Goal: Transaction & Acquisition: Download file/media

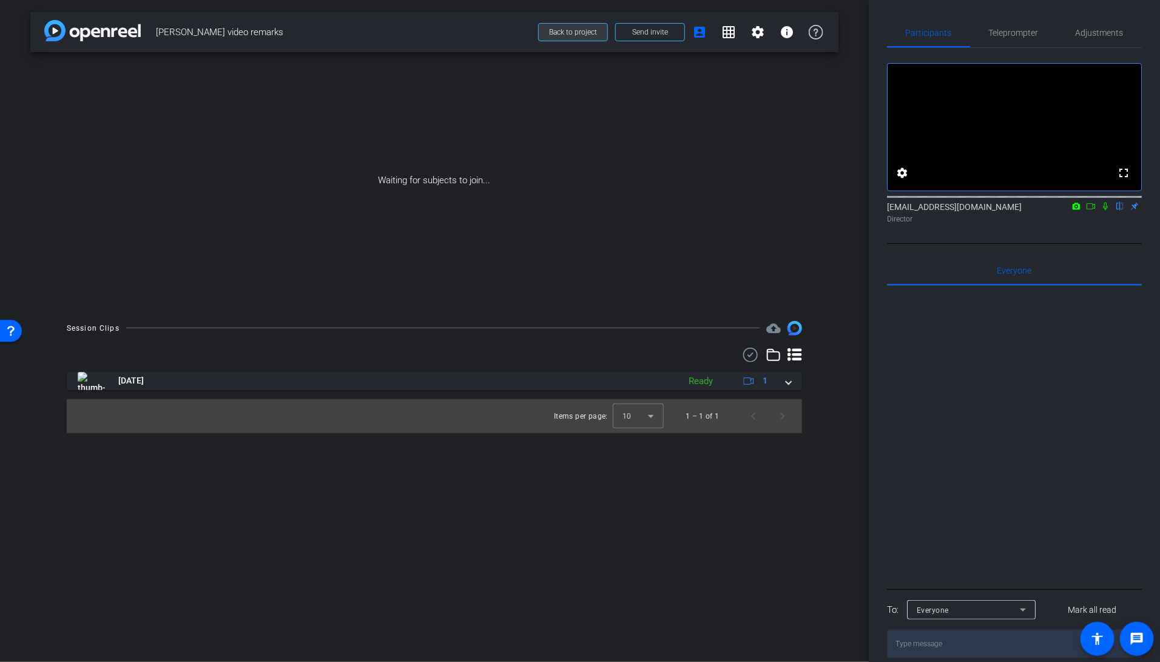
click at [567, 29] on span "Back to project" at bounding box center [573, 32] width 48 height 8
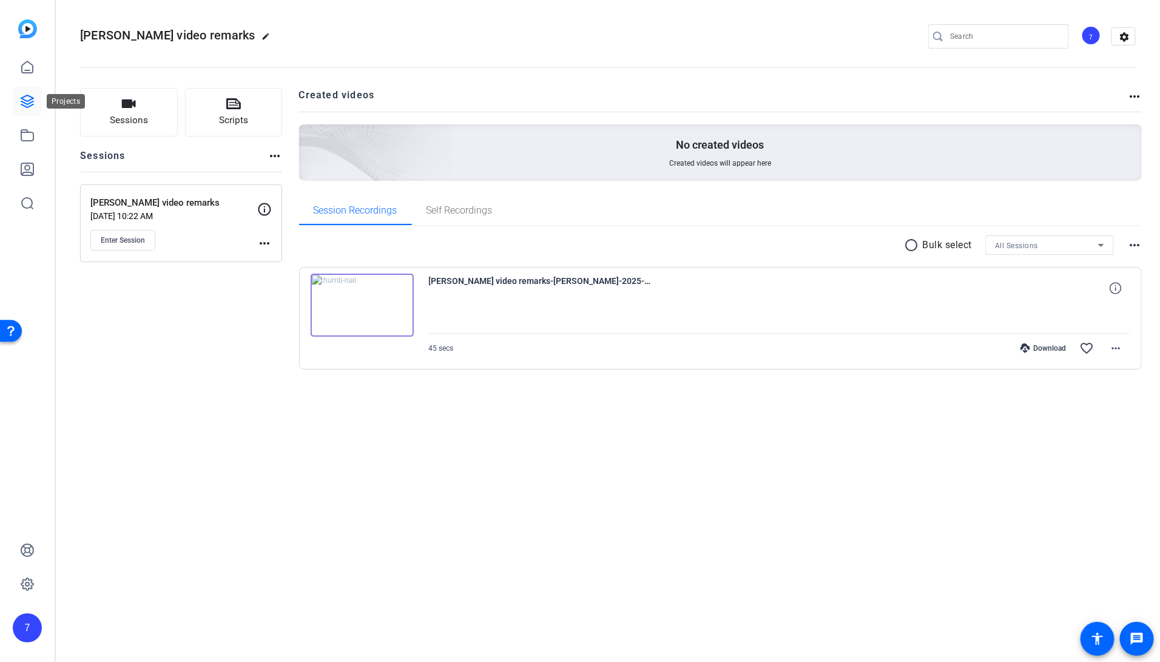
click at [29, 102] on icon at bounding box center [27, 101] width 15 height 15
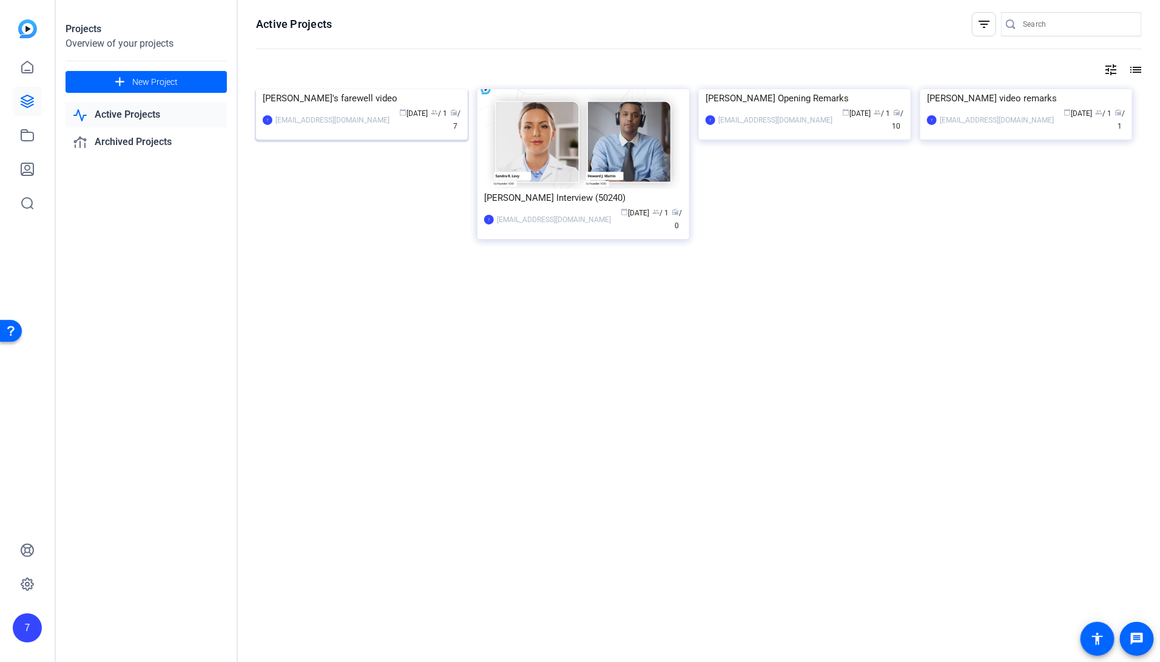
click at [363, 89] on img at bounding box center [362, 89] width 212 height 0
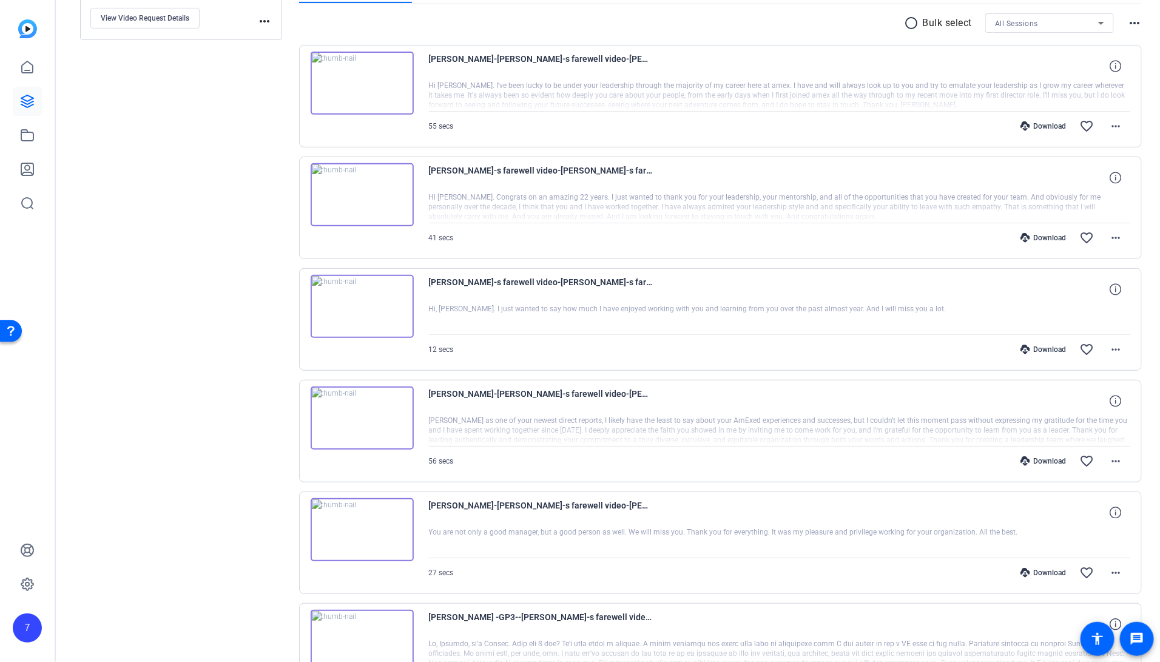
scroll to position [201, 0]
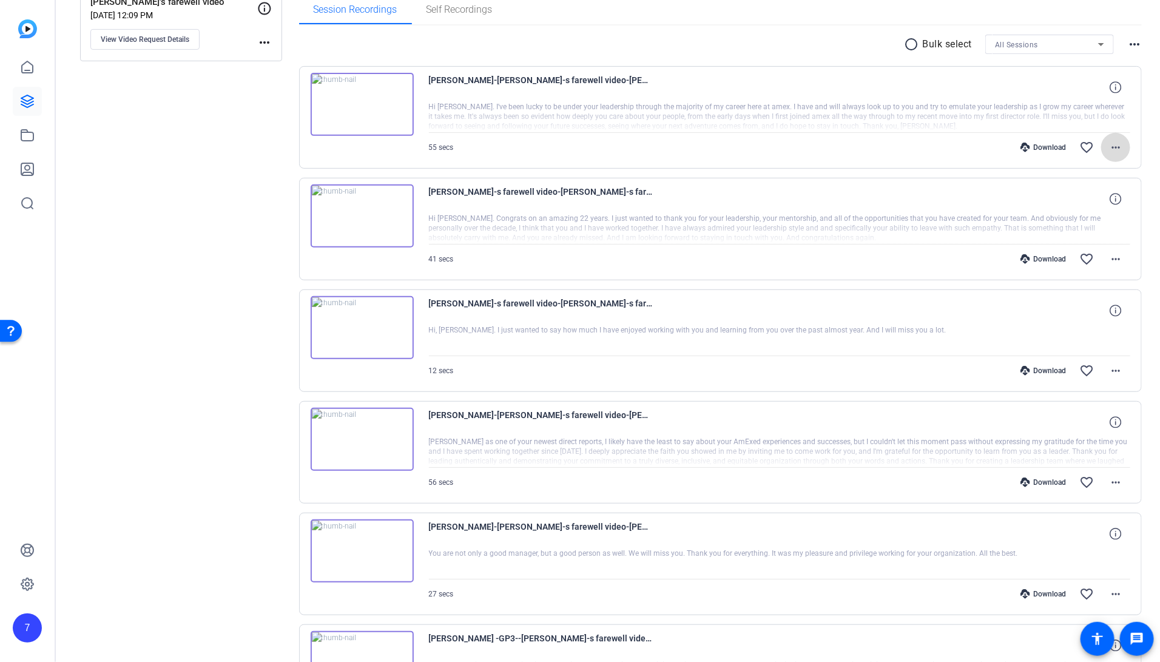
click at [1124, 146] on span at bounding box center [1115, 147] width 29 height 29
click at [1077, 218] on span "Share MP4" at bounding box center [1084, 217] width 73 height 15
click at [1118, 144] on mat-icon "more_horiz" at bounding box center [1115, 147] width 15 height 15
click at [1083, 229] on span "Play MP4 (HQ)" at bounding box center [1084, 232] width 73 height 15
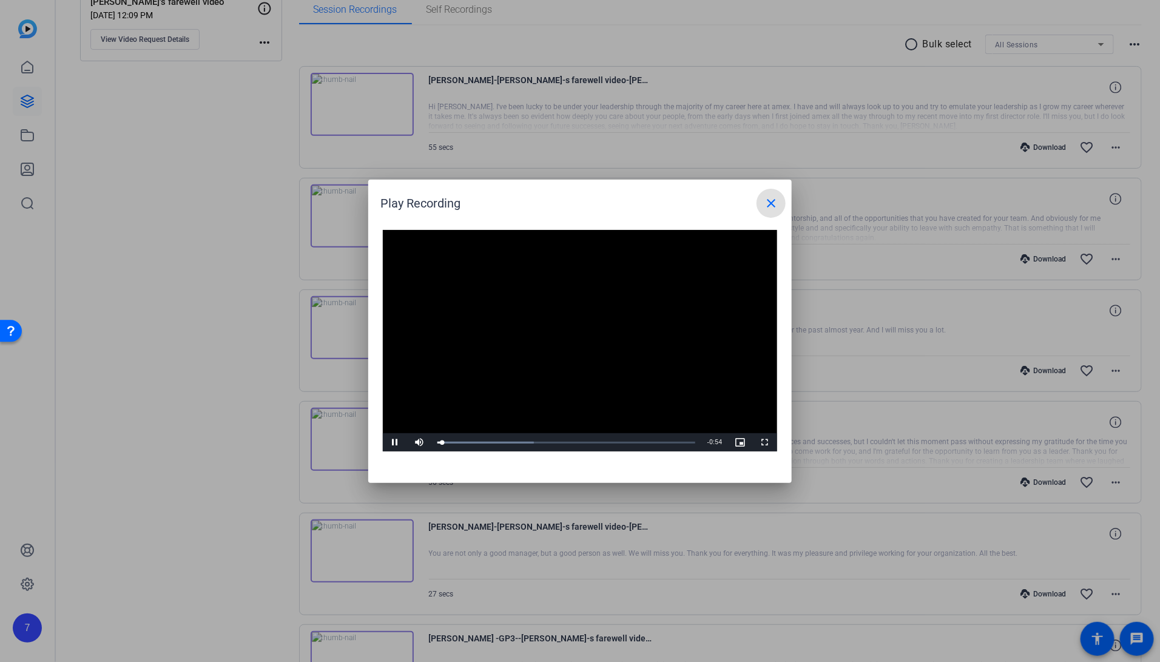
click at [767, 197] on mat-icon "close" at bounding box center [771, 203] width 15 height 15
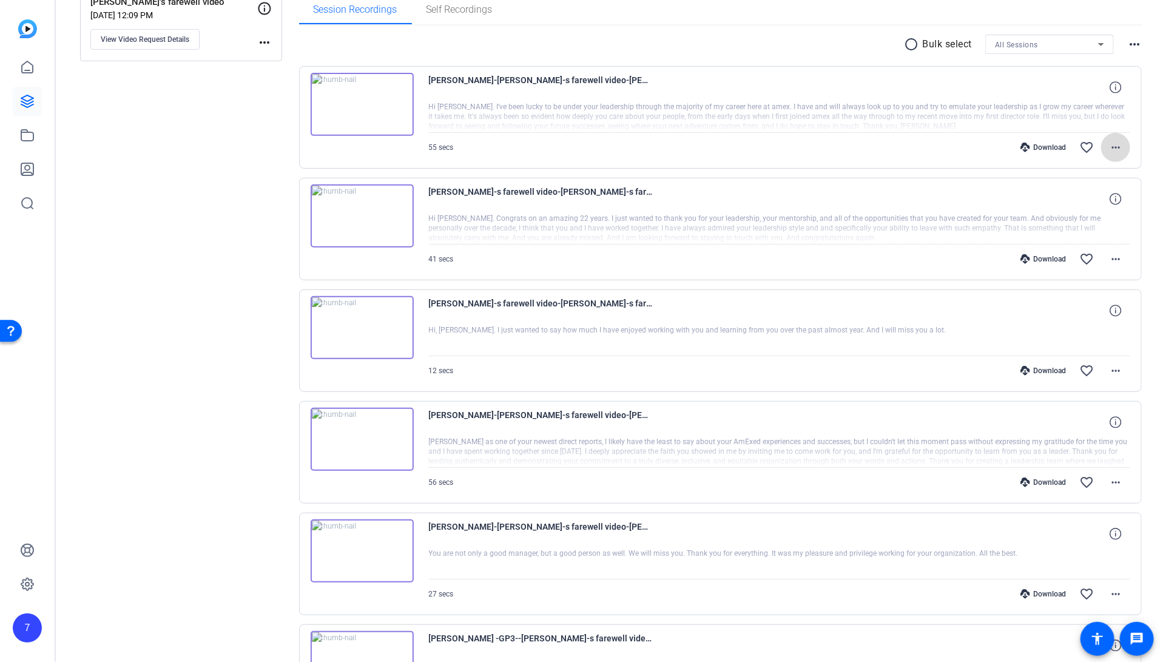
click at [1115, 147] on mat-icon "more_horiz" at bounding box center [1115, 147] width 15 height 15
click at [1086, 203] on span "Download MP4" at bounding box center [1084, 202] width 73 height 15
click at [1117, 258] on mat-icon "more_horiz" at bounding box center [1115, 259] width 15 height 15
click at [1087, 312] on span "Download MP4" at bounding box center [1084, 313] width 73 height 15
